Goal: Task Accomplishment & Management: Use online tool/utility

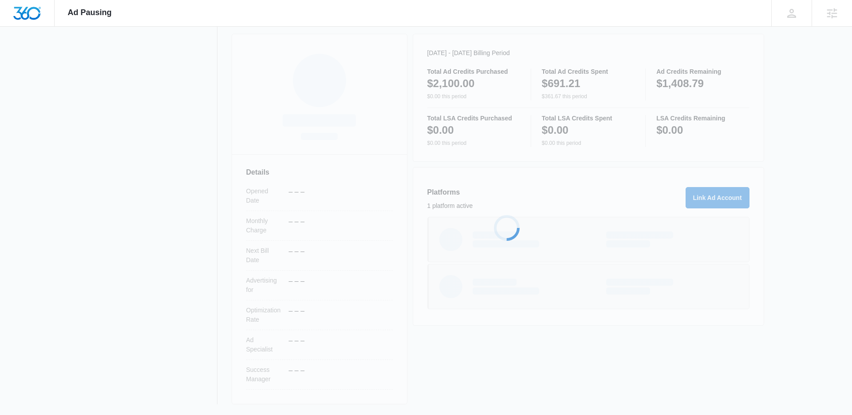
scroll to position [119, 0]
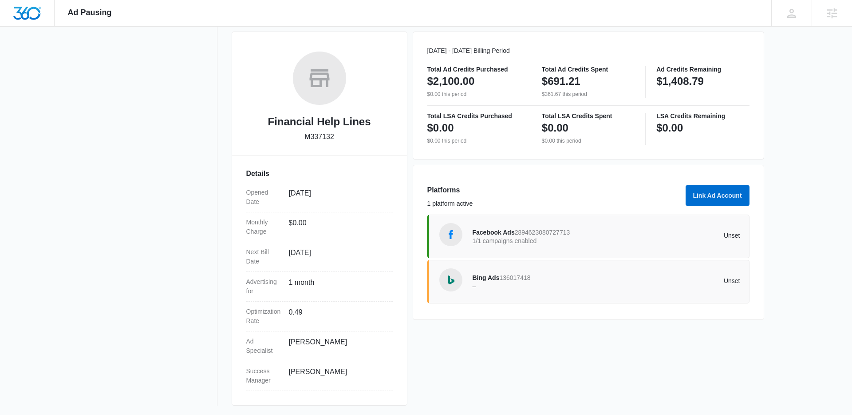
click at [474, 233] on span "Facebook Ads" at bounding box center [494, 232] width 42 height 7
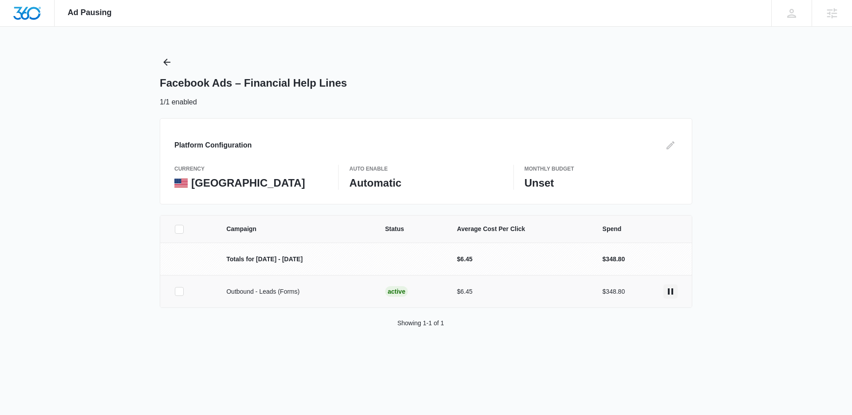
click at [672, 290] on icon "actions.pause" at bounding box center [670, 291] width 5 height 6
